Goal: Information Seeking & Learning: Find specific fact

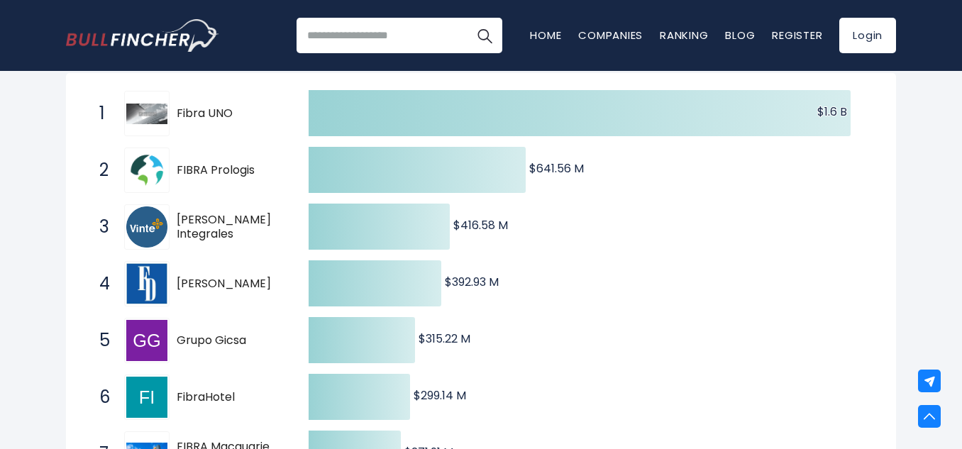
scroll to position [262, 0]
drag, startPoint x: 0, startPoint y: 0, endPoint x: 479, endPoint y: 180, distance: 511.6
click at [479, 180] on g at bounding box center [580, 369] width 542 height 557
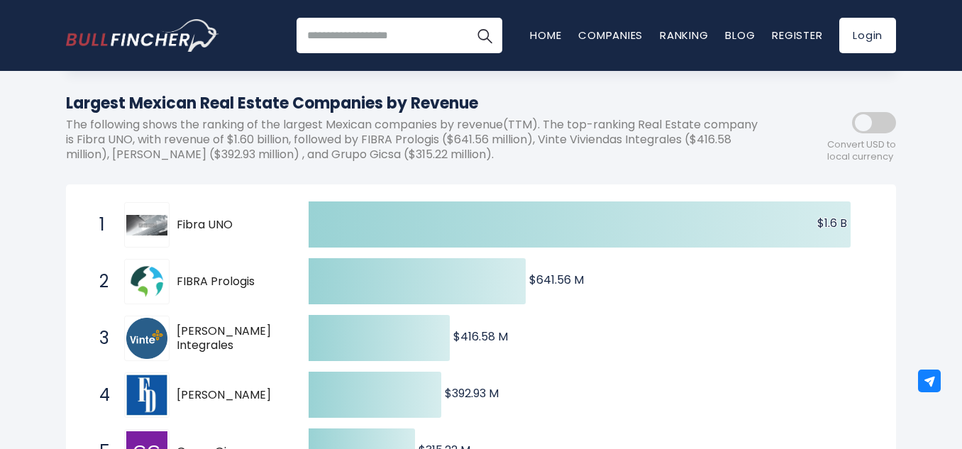
scroll to position [160, 0]
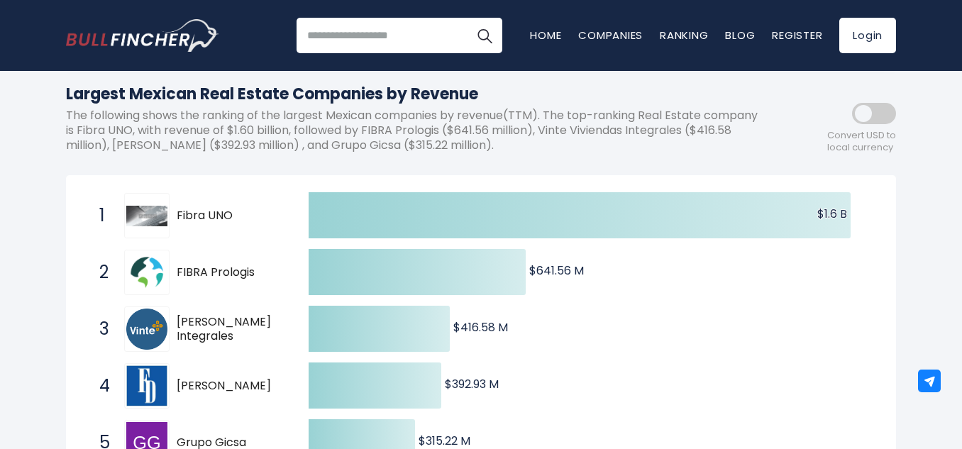
drag, startPoint x: 238, startPoint y: 338, endPoint x: 197, endPoint y: 317, distance: 46.7
click at [197, 317] on span "[PERSON_NAME] Integrales" at bounding box center [230, 330] width 107 height 30
drag, startPoint x: 177, startPoint y: 321, endPoint x: 234, endPoint y: 342, distance: 60.6
click at [234, 342] on span "[PERSON_NAME] Integrales" at bounding box center [230, 330] width 107 height 30
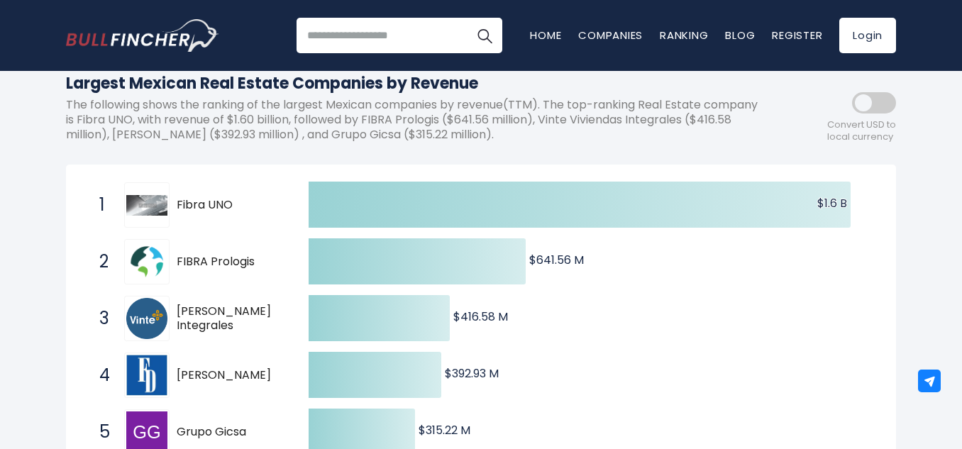
scroll to position [172, 0]
drag, startPoint x: 544, startPoint y: 119, endPoint x: 690, endPoint y: 121, distance: 146.2
click at [690, 121] on p "The following shows the ranking of the largest Mexican companies by revenue(TTM…" at bounding box center [417, 119] width 703 height 44
copy p "[PERSON_NAME] Integrales"
drag, startPoint x: 320, startPoint y: 131, endPoint x: 392, endPoint y: 137, distance: 72.0
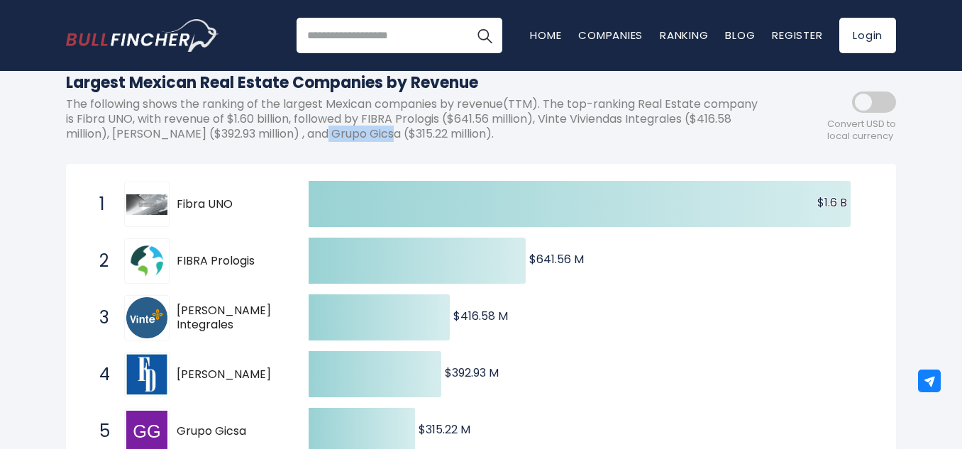
click at [392, 137] on p "The following shows the ranking of the largest Mexican companies by revenue(TTM…" at bounding box center [417, 119] width 703 height 44
copy p "Grupo Gicsa"
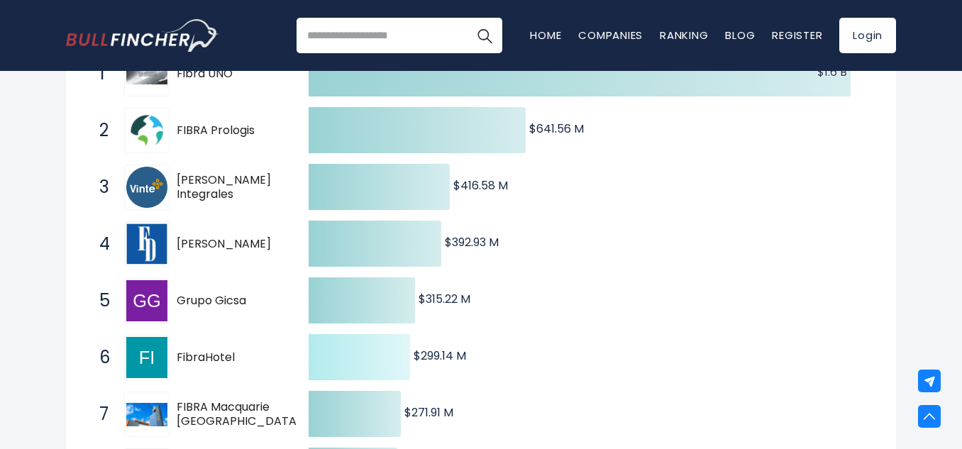
scroll to position [271, 0]
